Goal: Task Accomplishment & Management: Manage account settings

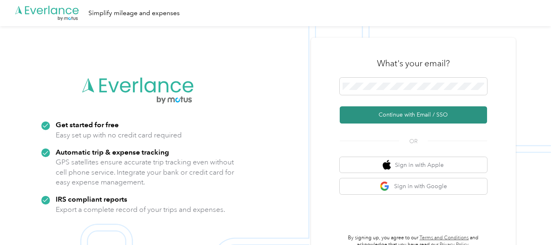
click at [408, 110] on button "Continue with Email / SSO" at bounding box center [413, 114] width 147 height 17
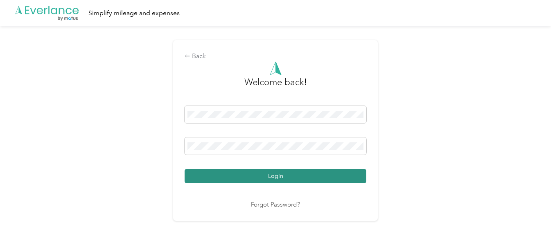
click at [277, 174] on button "Login" at bounding box center [276, 176] width 182 height 14
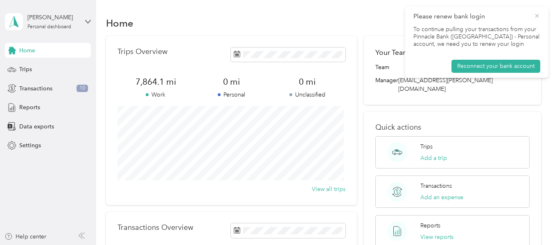
click at [536, 16] on icon at bounding box center [537, 15] width 7 height 7
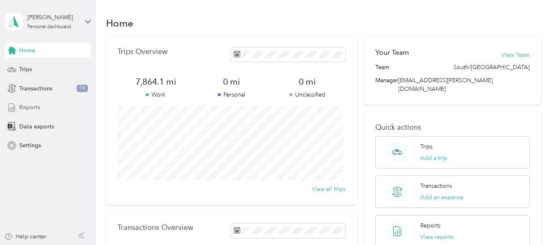
click at [28, 109] on span "Reports" at bounding box center [29, 107] width 21 height 9
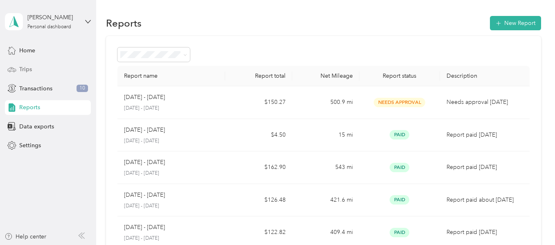
click at [25, 70] on span "Trips" at bounding box center [25, 69] width 13 height 9
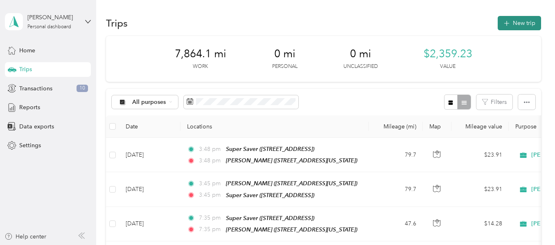
click at [517, 23] on button "New trip" at bounding box center [519, 23] width 43 height 14
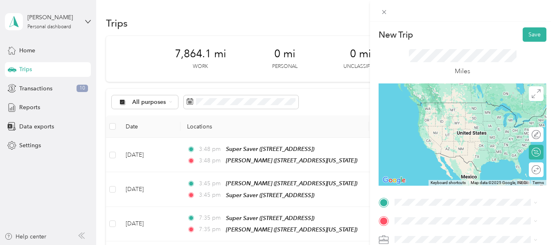
click at [454, 111] on div "[PERSON_NAME] [STREET_ADDRESS][US_STATE]" at bounding box center [451, 106] width 82 height 17
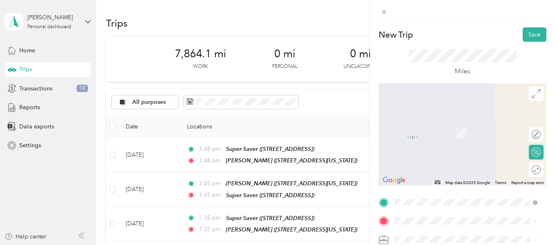
click at [453, 187] on strong "Super Saver" at bounding box center [454, 182] width 32 height 7
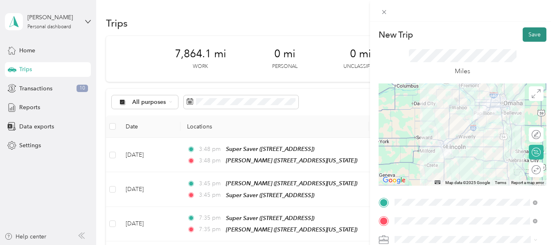
click at [526, 33] on button "Save" at bounding box center [535, 34] width 24 height 14
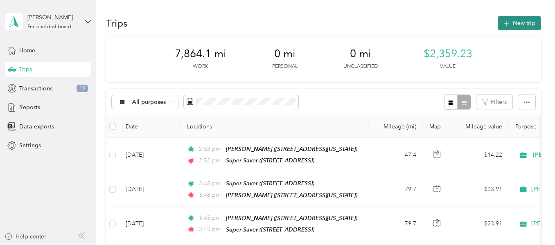
click at [519, 23] on button "New trip" at bounding box center [519, 23] width 43 height 14
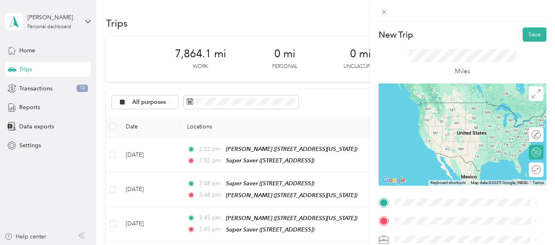
click at [440, 176] on div "TEAM Super Saver [STREET_ADDRESS]" at bounding box center [440, 166] width 60 height 20
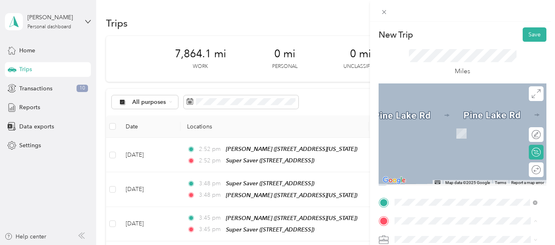
click at [436, 137] on span "[STREET_ADDRESS][US_STATE]" at bounding box center [451, 133] width 82 height 7
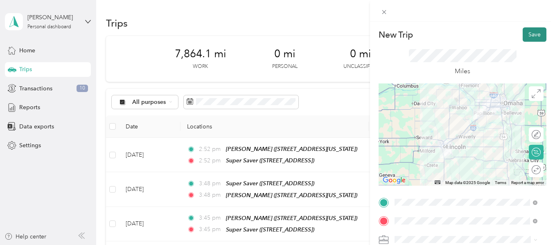
click at [527, 31] on button "Save" at bounding box center [535, 34] width 24 height 14
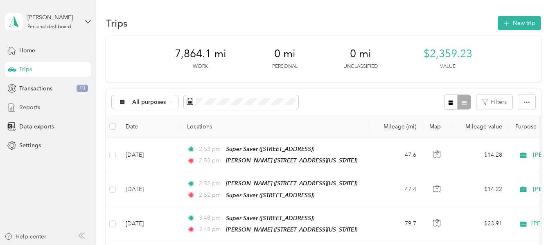
click at [31, 106] on span "Reports" at bounding box center [29, 107] width 21 height 9
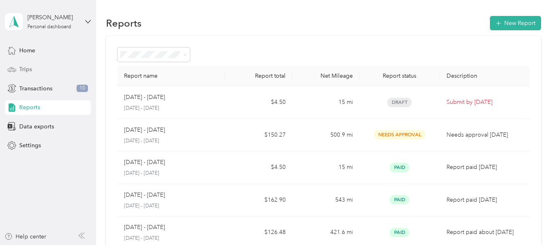
click at [28, 64] on div "Trips" at bounding box center [48, 69] width 86 height 15
